Goal: Task Accomplishment & Management: Manage account settings

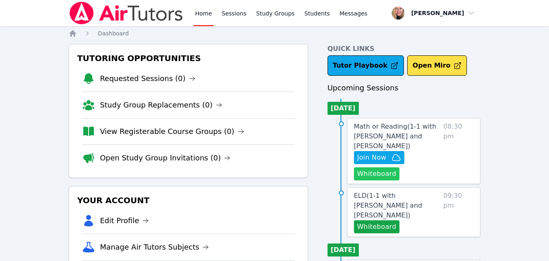
click at [366, 167] on button "Whiteboard" at bounding box center [377, 173] width 46 height 13
click at [368, 152] on span "Join Now" at bounding box center [371, 157] width 29 height 10
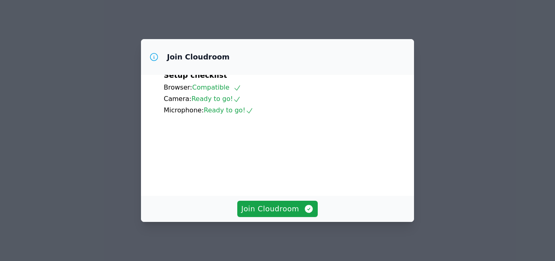
scroll to position [41, 0]
click at [281, 209] on span "Join Cloudroom" at bounding box center [277, 208] width 73 height 11
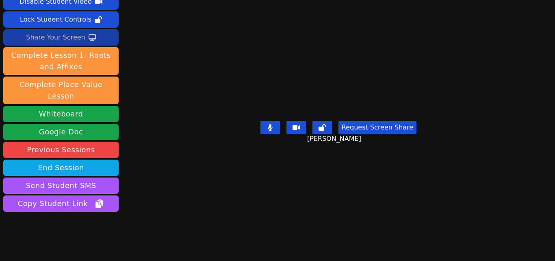
click at [83, 39] on button "Share Your Screen" at bounding box center [60, 37] width 115 height 16
click at [75, 35] on div "Share Your Screen" at bounding box center [55, 37] width 59 height 13
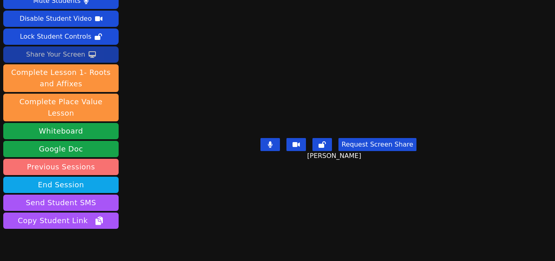
scroll to position [50, 0]
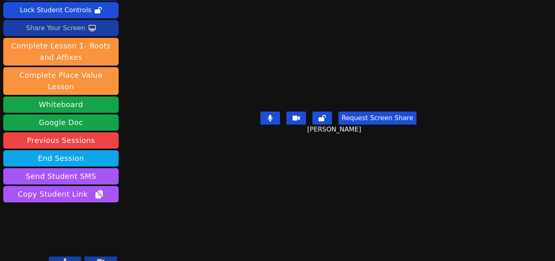
click at [74, 23] on div "Share Your Screen" at bounding box center [55, 28] width 59 height 13
click at [97, 24] on button "Share Your Screen" at bounding box center [60, 28] width 115 height 16
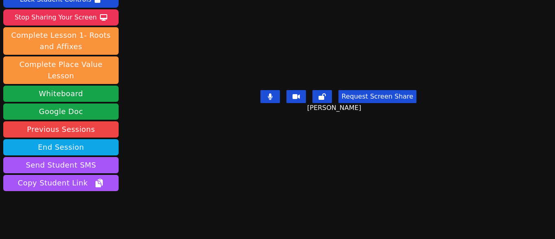
scroll to position [71, 0]
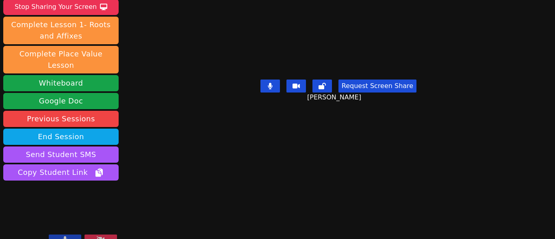
click at [290, 93] on button at bounding box center [297, 86] width 20 height 13
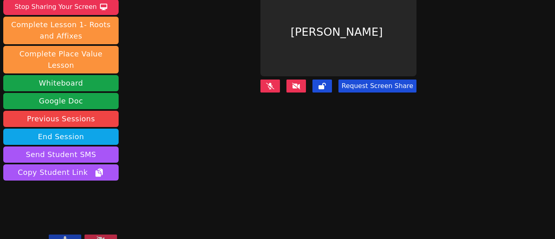
click at [293, 83] on icon at bounding box center [296, 86] width 8 height 7
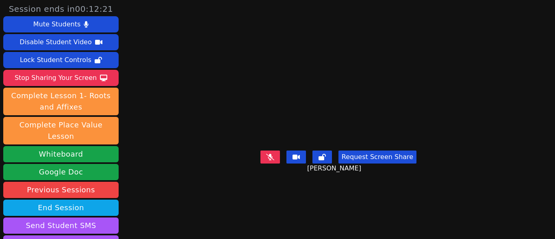
click at [270, 154] on icon at bounding box center [270, 157] width 8 height 7
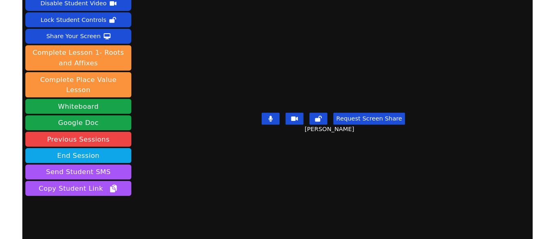
scroll to position [50, 0]
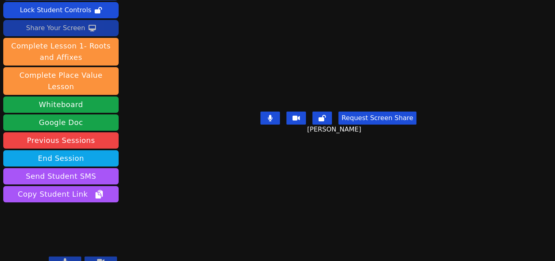
click at [89, 28] on icon at bounding box center [92, 28] width 7 height 7
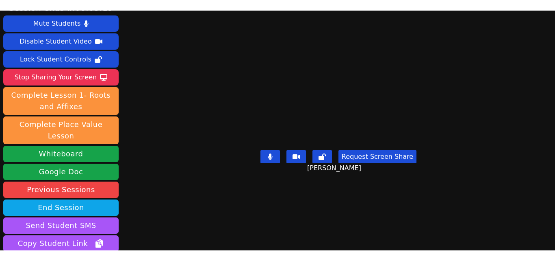
scroll to position [0, 0]
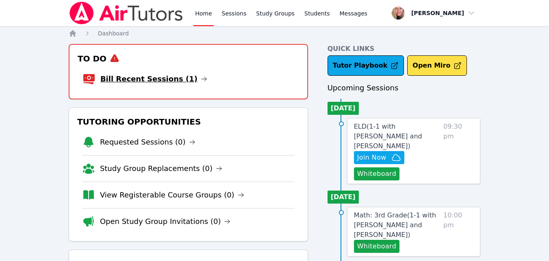
click at [167, 76] on link "Bill Recent Sessions (1)" at bounding box center [153, 78] width 107 height 11
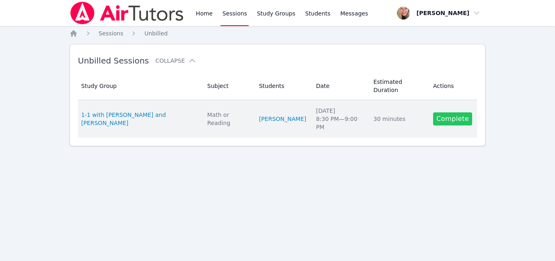
click at [437, 112] on link "Complete" at bounding box center [452, 118] width 39 height 13
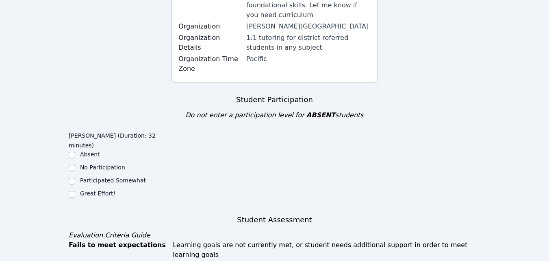
scroll to position [203, 0]
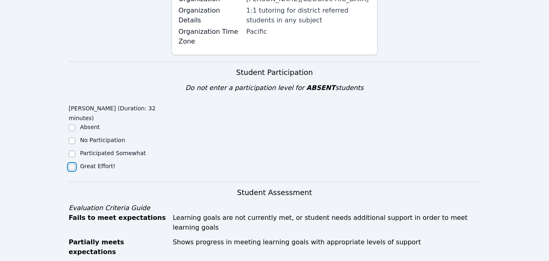
click at [73, 163] on input "Great Effort!" at bounding box center [72, 166] width 7 height 7
checkbox input "true"
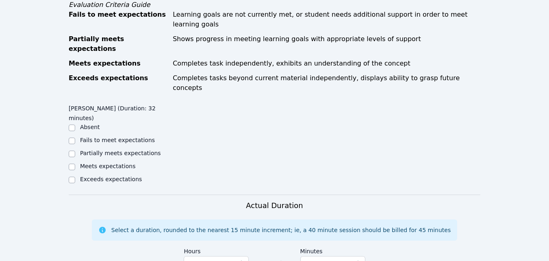
scroll to position [407, 0]
click at [128, 149] on label "Partially meets expectations" at bounding box center [120, 152] width 81 height 7
click at [75, 150] on input "Partially meets expectations" at bounding box center [72, 153] width 7 height 7
checkbox input "true"
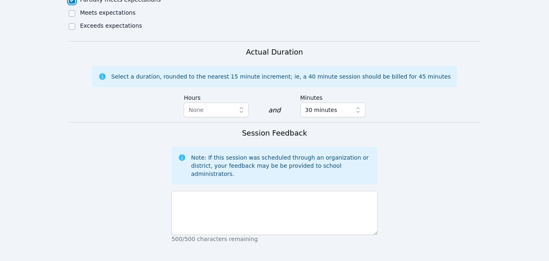
scroll to position [569, 0]
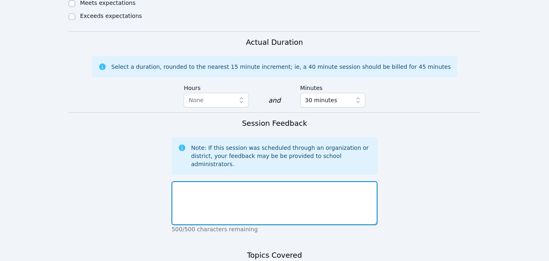
click at [240, 181] on textarea at bounding box center [275, 203] width 206 height 44
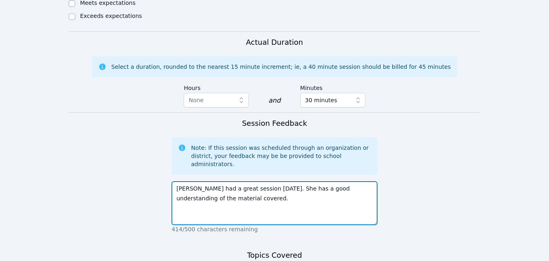
type textarea "Ella had a great session today. She has a good understanding of the material co…"
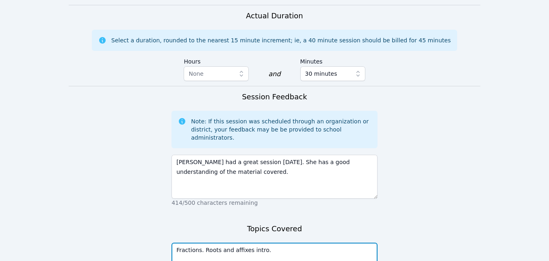
scroll to position [610, 0]
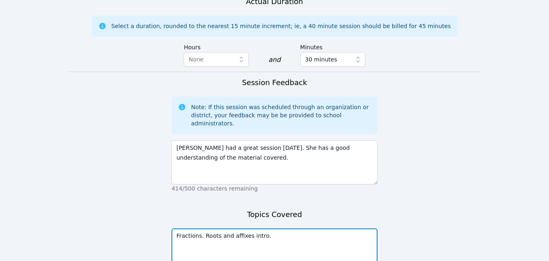
type textarea "Fractions. Roots and affixes intro."
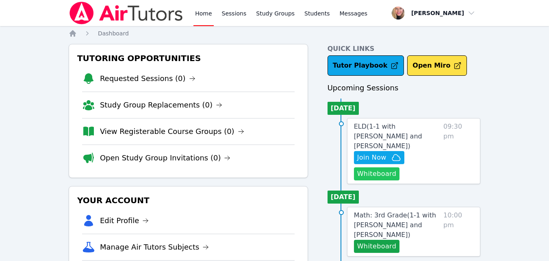
click at [379, 167] on button "Whiteboard" at bounding box center [377, 173] width 46 height 13
click at [365, 152] on span "Join Now" at bounding box center [371, 157] width 29 height 10
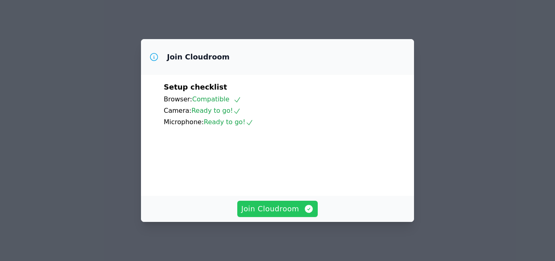
click at [273, 207] on span "Join Cloudroom" at bounding box center [277, 208] width 73 height 11
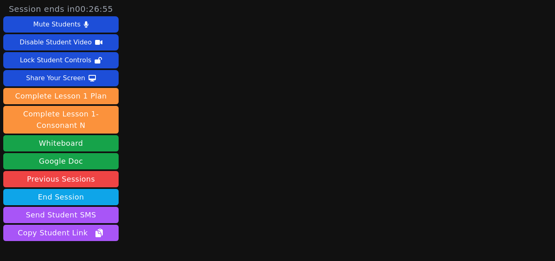
scroll to position [50, 0]
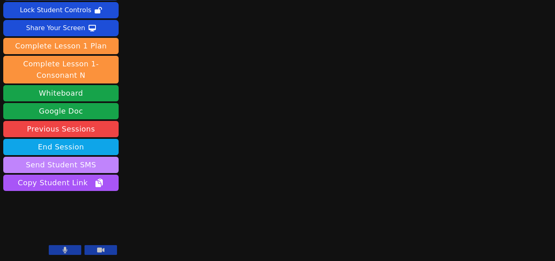
click at [97, 163] on button "Send Student SMS" at bounding box center [60, 165] width 115 height 16
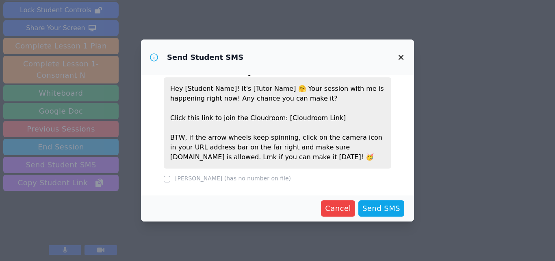
scroll to position [0, 0]
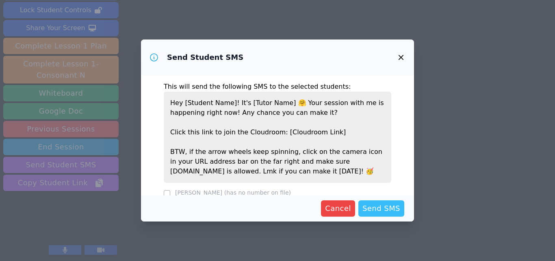
click at [376, 209] on span "Send SMS" at bounding box center [382, 207] width 38 height 11
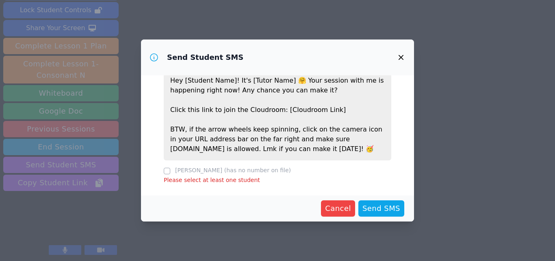
click at [404, 54] on icon "button" at bounding box center [401, 57] width 10 height 10
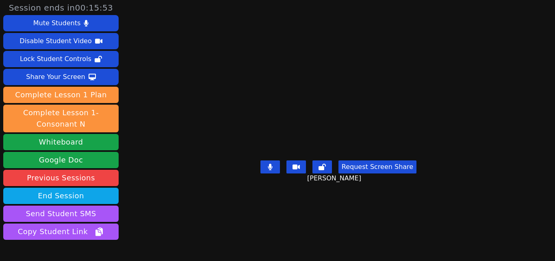
scroll to position [0, 0]
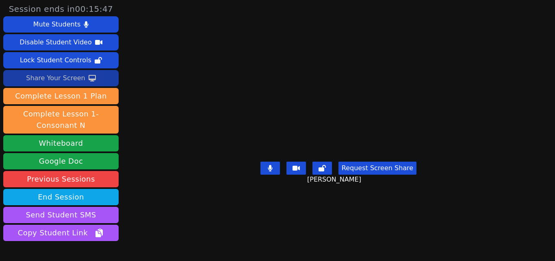
click at [89, 78] on icon at bounding box center [92, 78] width 7 height 7
click at [75, 82] on div "Share Your Screen" at bounding box center [55, 78] width 59 height 13
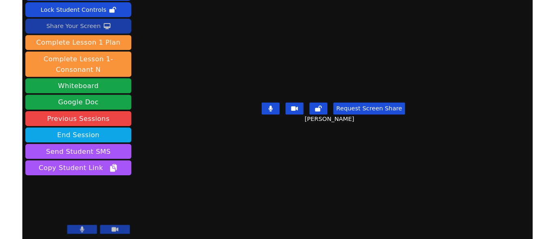
scroll to position [50, 0]
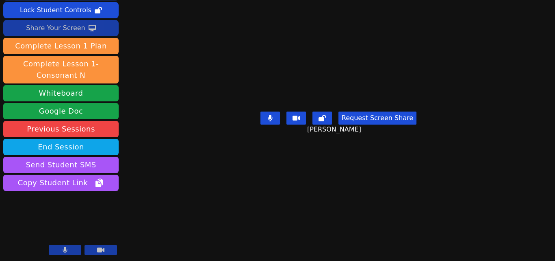
click at [76, 31] on div "Share Your Screen" at bounding box center [55, 28] width 59 height 13
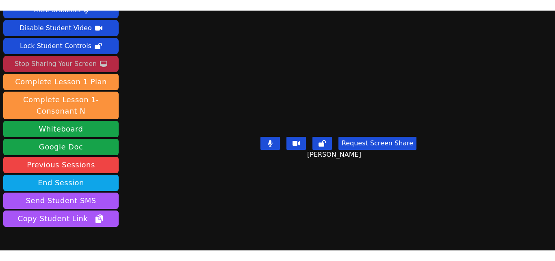
scroll to position [0, 0]
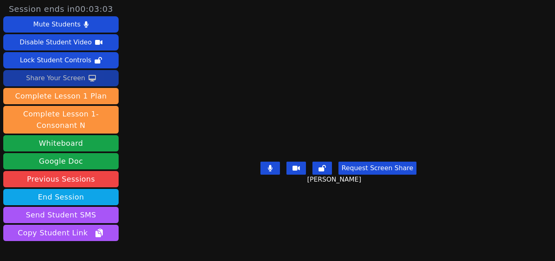
click at [70, 74] on div "Share Your Screen" at bounding box center [55, 78] width 59 height 13
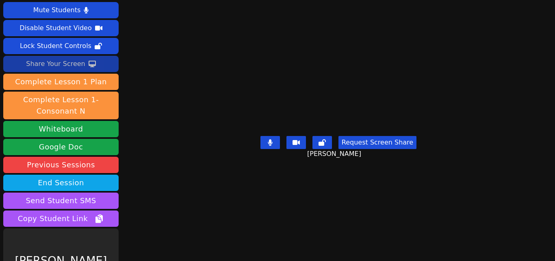
scroll to position [50, 0]
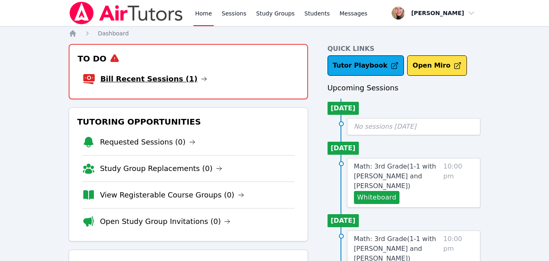
click at [167, 79] on link "Bill Recent Sessions (1)" at bounding box center [153, 78] width 107 height 11
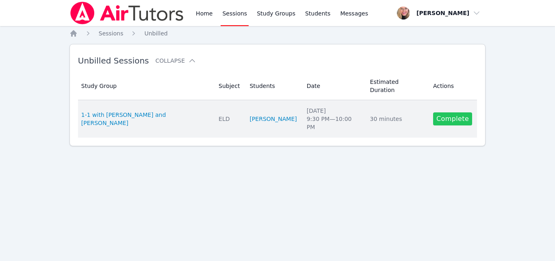
click at [444, 112] on link "Complete" at bounding box center [452, 118] width 39 height 13
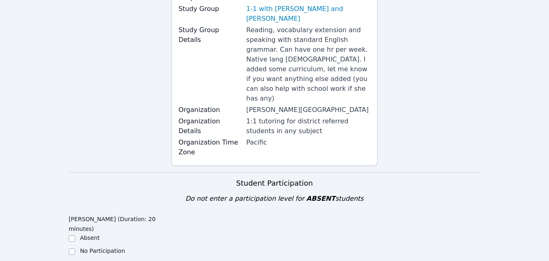
scroll to position [244, 0]
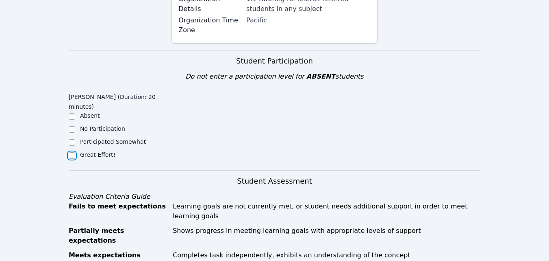
click at [74, 152] on input "Great Effort!" at bounding box center [72, 155] width 7 height 7
checkbox input "true"
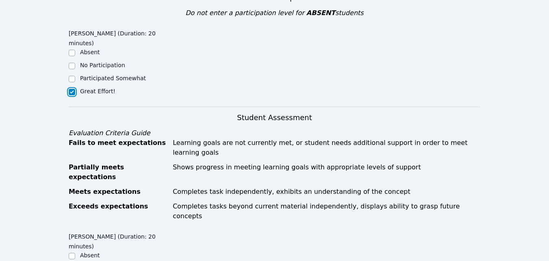
scroll to position [325, 0]
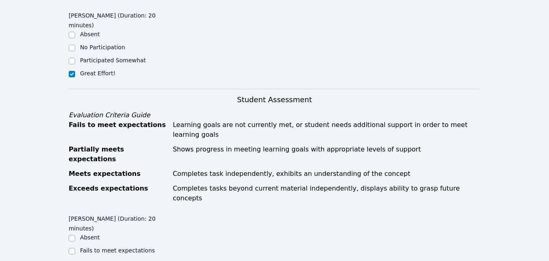
click at [123, 260] on label "Partially meets expectations" at bounding box center [120, 263] width 81 height 7
click at [75, 260] on input "Partially meets expectations" at bounding box center [72, 264] width 7 height 7
checkbox input "true"
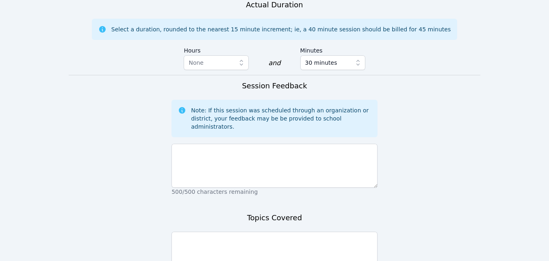
scroll to position [649, 0]
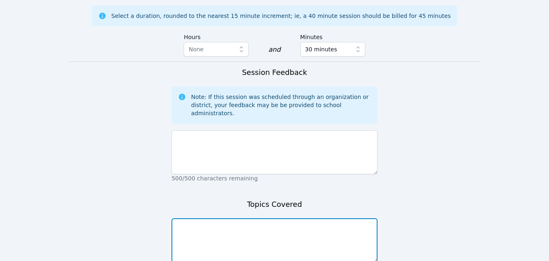
click at [233, 218] on textarea at bounding box center [275, 240] width 206 height 44
type textarea "Phonics, reading, and vocab."
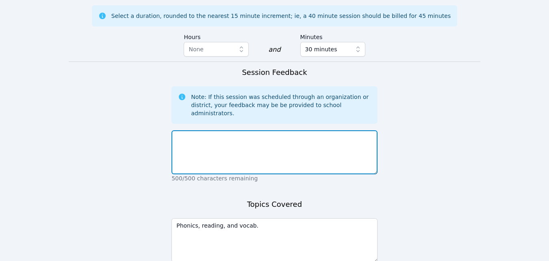
click at [232, 130] on textarea at bounding box center [275, 152] width 206 height 44
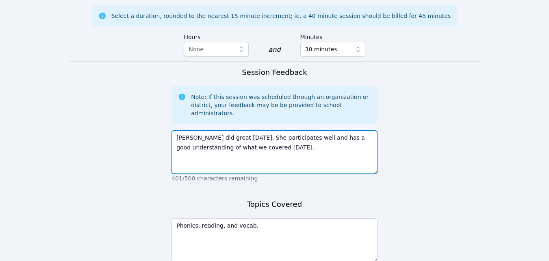
type textarea "[PERSON_NAME] did great [DATE]. She participates well and has a good understand…"
